Goal: Information Seeking & Learning: Learn about a topic

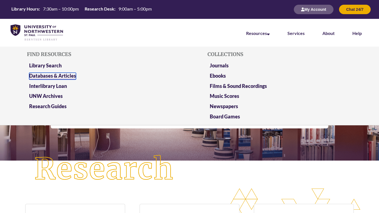
click at [47, 75] on link "Databases & Articles" at bounding box center [52, 76] width 47 height 7
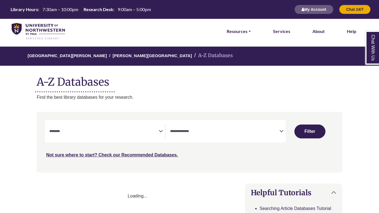
select select "Database Subject Filter"
select select "Database Types Filter"
select select "Database Subject Filter"
select select "Database Types Filter"
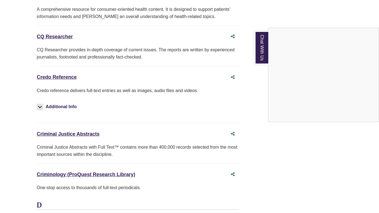
scroll to position [1401, 0]
click at [47, 63] on div "Chat With Us" at bounding box center [189, 106] width 379 height 213
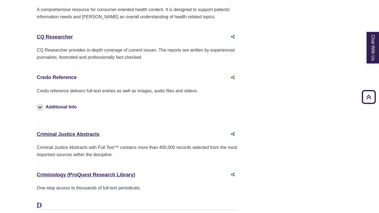
click at [44, 75] on link "Credo Reference This link opens in a new window" at bounding box center [57, 78] width 40 height 6
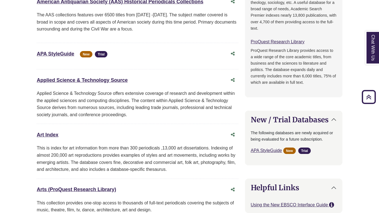
scroll to position [0, 0]
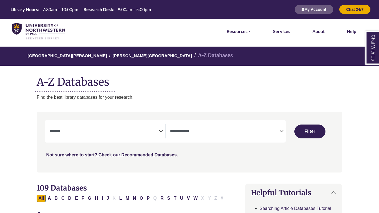
click at [19, 26] on img at bounding box center [38, 31] width 53 height 17
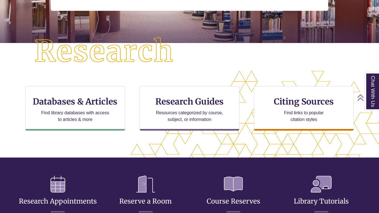
scroll to position [148, 332]
